Goal: Transaction & Acquisition: Purchase product/service

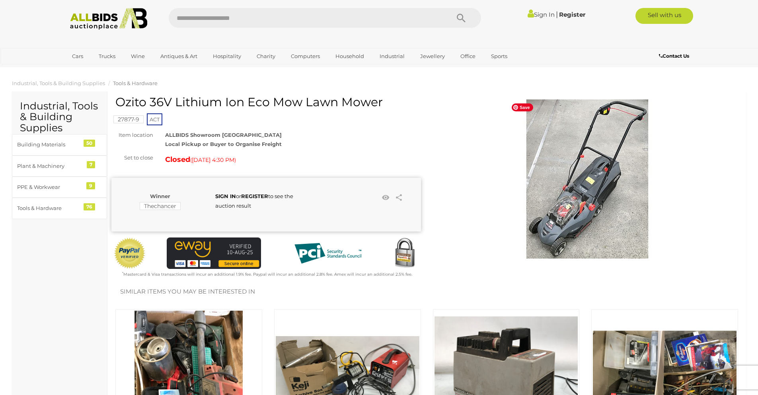
click at [557, 206] on img at bounding box center [586, 178] width 159 height 159
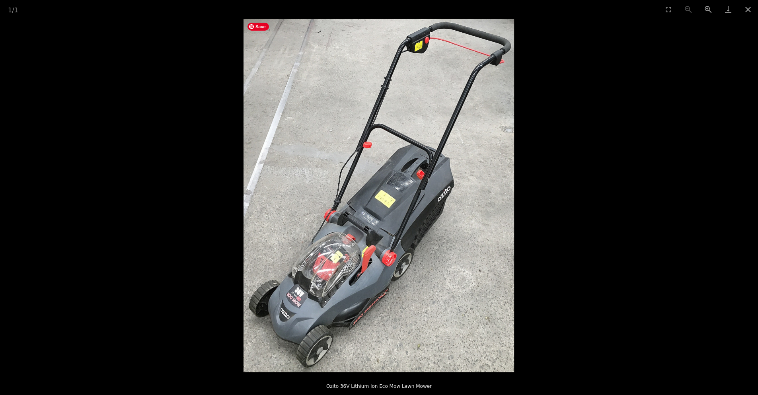
click at [328, 276] on img at bounding box center [378, 196] width 270 height 354
click at [327, 276] on img at bounding box center [378, 196] width 270 height 354
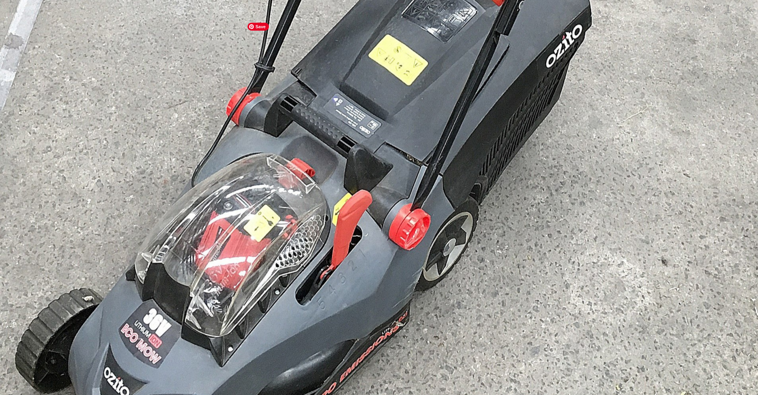
click at [355, 184] on img at bounding box center [380, 50] width 761 height 995
click at [360, 183] on img at bounding box center [380, 50] width 761 height 995
click at [136, 73] on img at bounding box center [380, 50] width 761 height 995
drag, startPoint x: 136, startPoint y: 73, endPoint x: 130, endPoint y: 68, distance: 7.9
click at [134, 72] on img at bounding box center [380, 50] width 761 height 995
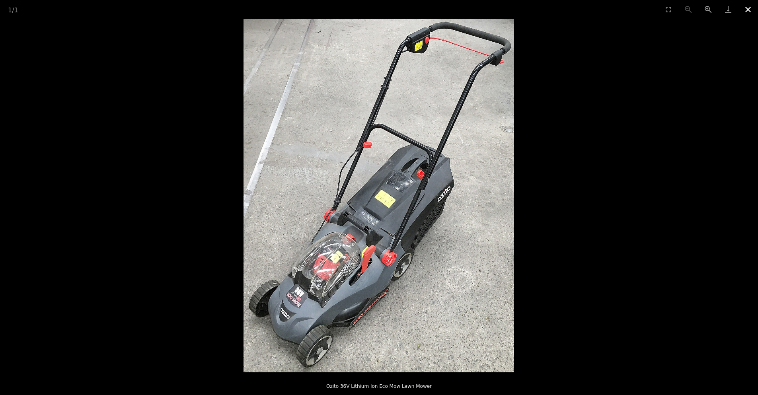
click at [748, 7] on button "Close gallery" at bounding box center [748, 9] width 20 height 19
